Goal: Task Accomplishment & Management: Manage account settings

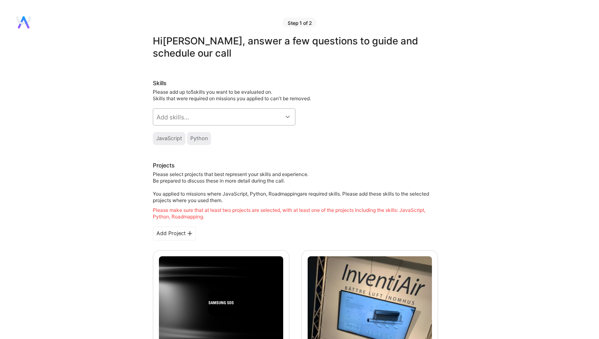
click at [242, 115] on div "Add skills..." at bounding box center [217, 117] width 129 height 16
click at [384, 106] on div "Skills Please add up to 5 skills you want to be evaluated on. Skills that were …" at bounding box center [295, 112] width 285 height 66
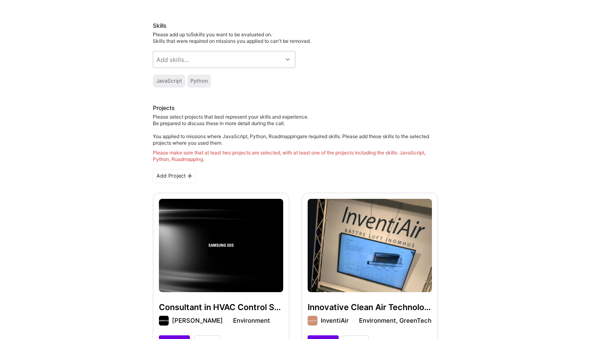
scroll to position [58, 0]
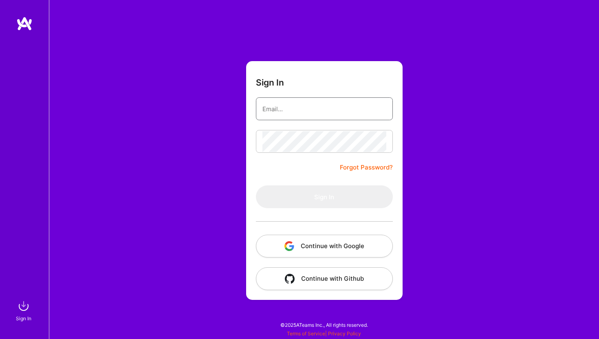
type input "sarahjanemills@gmail.com"
click at [343, 248] on button "Continue with Google" at bounding box center [324, 246] width 137 height 23
